Goal: Navigation & Orientation: Find specific page/section

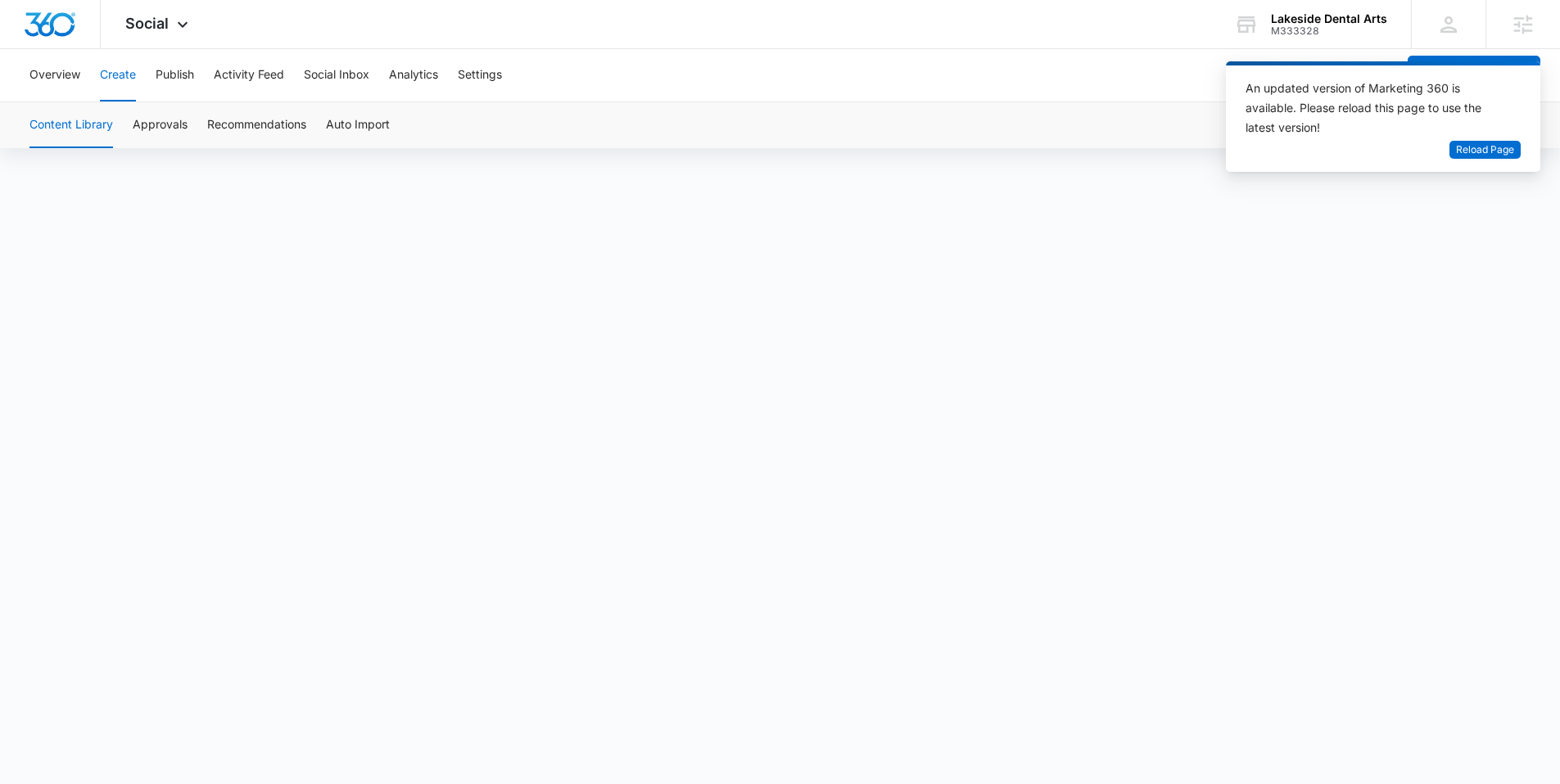
click at [95, 128] on button "Content Library" at bounding box center [71, 125] width 83 height 45
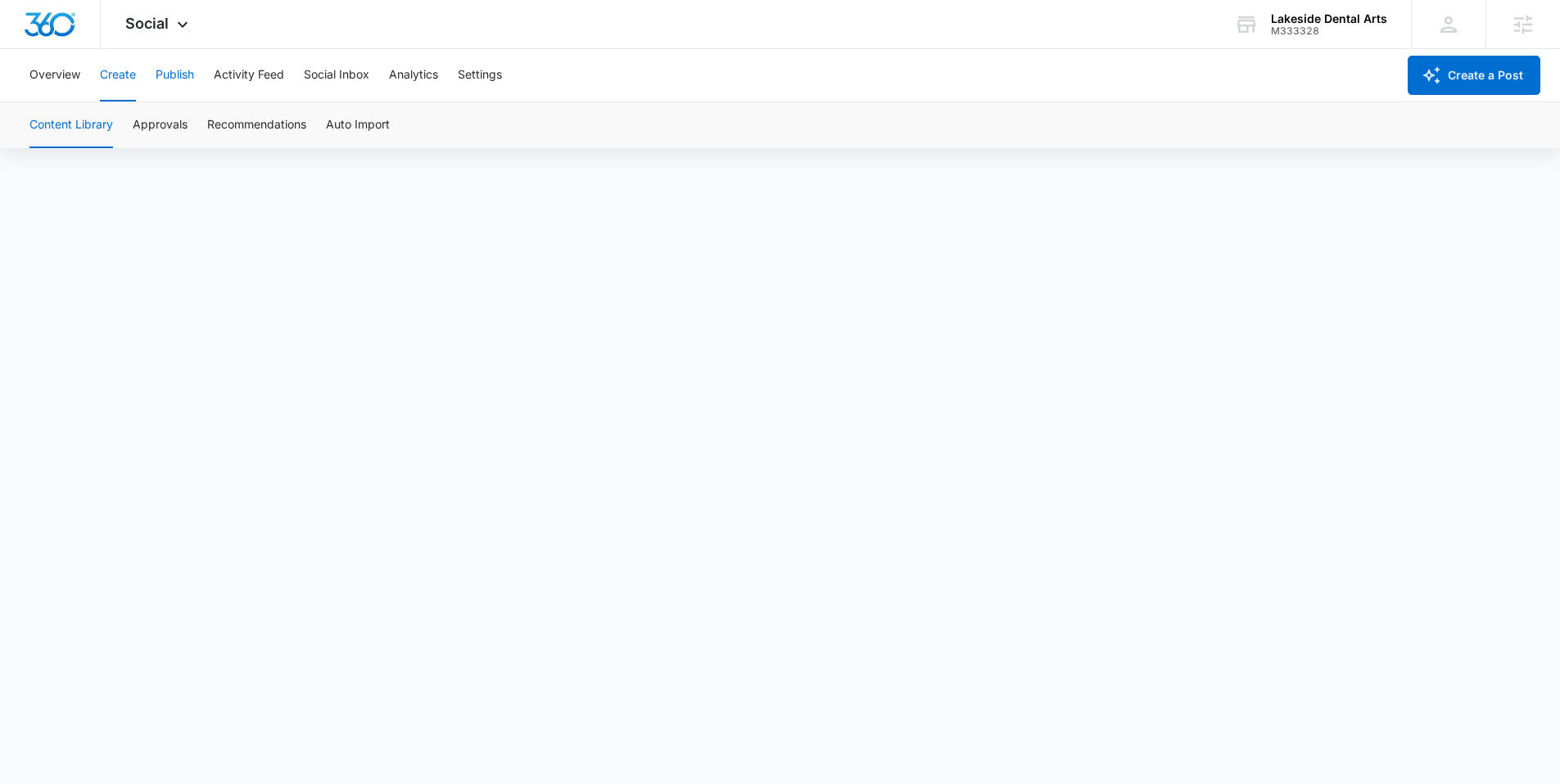
click at [183, 73] on button "Publish" at bounding box center [175, 75] width 38 height 52
click at [469, 71] on button "Settings" at bounding box center [479, 75] width 45 height 52
click at [216, 79] on button "Activity Feed" at bounding box center [248, 75] width 71 height 52
click at [182, 69] on button "Publish" at bounding box center [175, 75] width 38 height 52
click at [261, 78] on button "Activity Feed" at bounding box center [248, 75] width 71 height 52
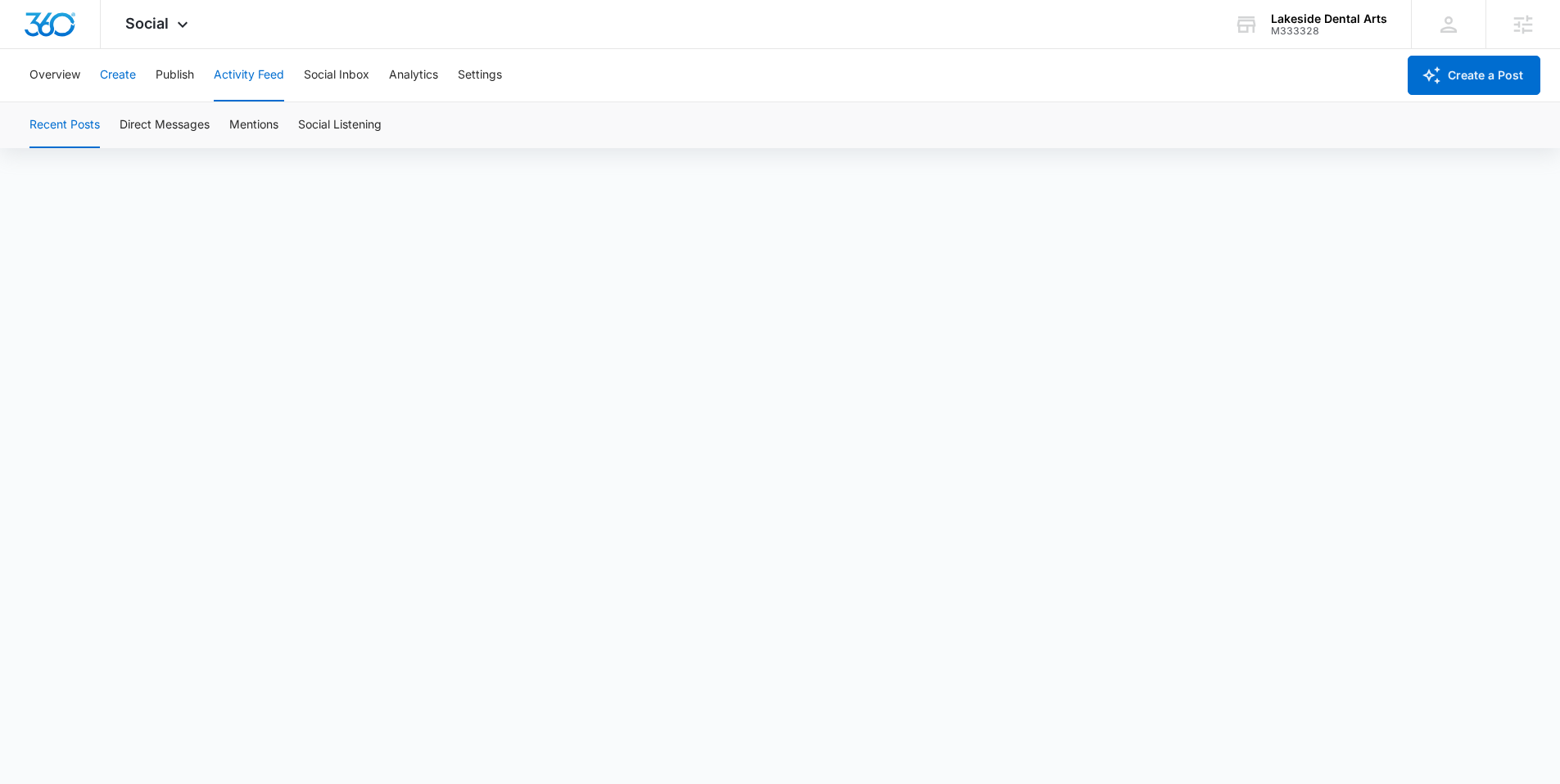
click at [122, 71] on button "Create" at bounding box center [117, 75] width 36 height 52
click at [187, 75] on button "Publish" at bounding box center [175, 75] width 38 height 52
